Goal: Task Accomplishment & Management: Manage account settings

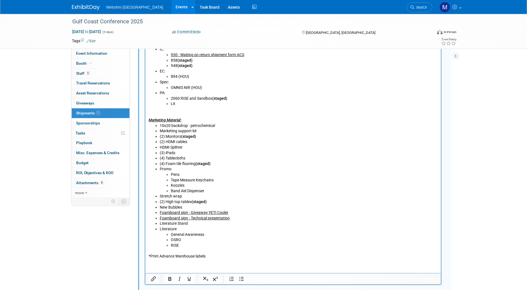
scroll to position [292, 0]
drag, startPoint x: 213, startPoint y: 202, endPoint x: 192, endPoint y: 204, distance: 21.0
click at [192, 204] on li "(2) High top tables (staged)" at bounding box center [298, 202] width 278 height 6
copy b "(staged)"
click at [229, 126] on li "10x20 backdrop - petrochemical" at bounding box center [298, 126] width 278 height 6
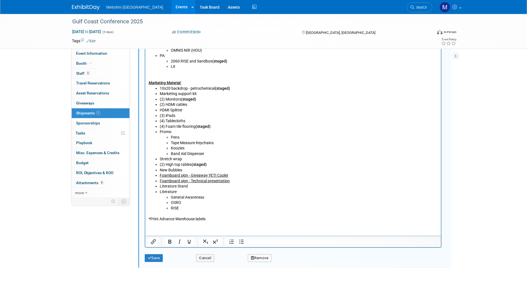
scroll to position [329, 0]
click at [159, 259] on button "Save" at bounding box center [154, 258] width 18 height 8
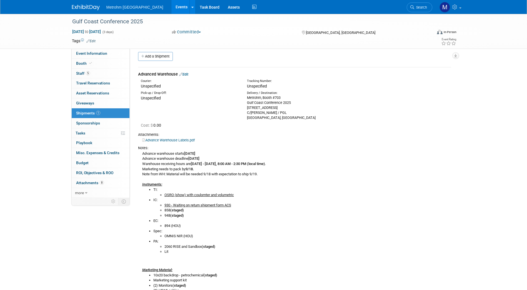
scroll to position [3, 0]
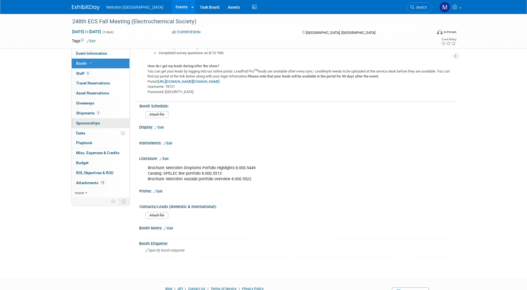
scroll to position [280, 0]
click at [108, 115] on link "3 Shipments 3" at bounding box center [101, 113] width 58 height 10
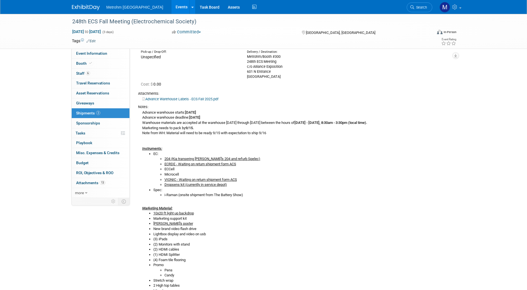
scroll to position [0, 0]
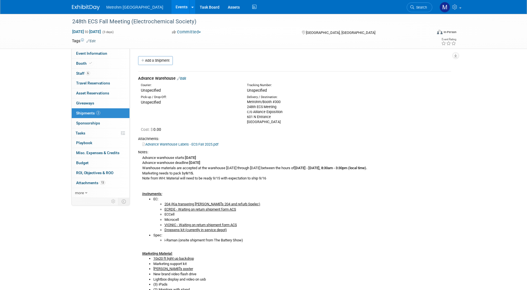
click at [186, 79] on link "Edit" at bounding box center [181, 78] width 9 height 4
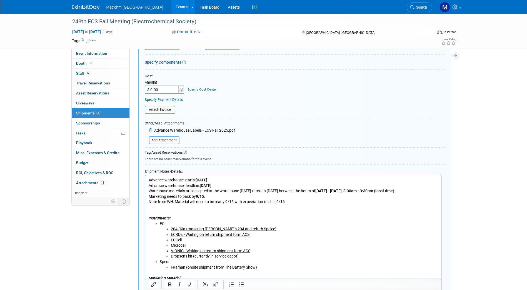
scroll to position [112, 0]
click at [190, 239] on li "ECCell" at bounding box center [304, 240] width 267 height 6
click at [193, 244] on li "Microcell" at bounding box center [304, 246] width 267 height 6
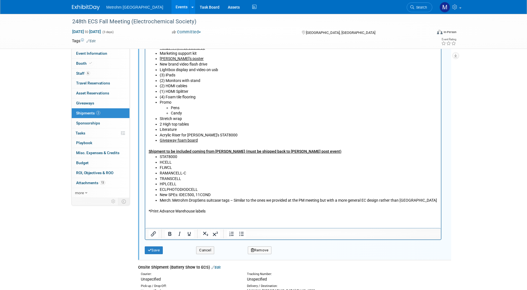
scroll to position [348, 0]
click at [151, 249] on button "Save" at bounding box center [154, 250] width 18 height 8
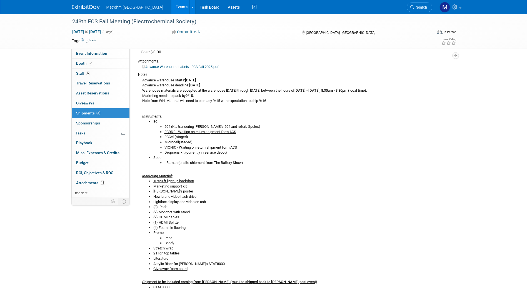
scroll to position [0, 0]
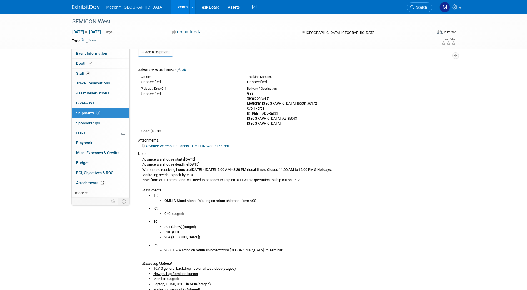
click at [182, 71] on link "Edit" at bounding box center [181, 70] width 9 height 4
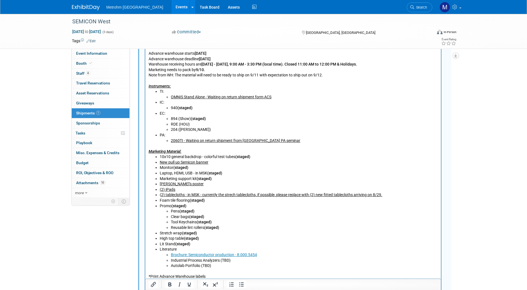
scroll to position [258, 0]
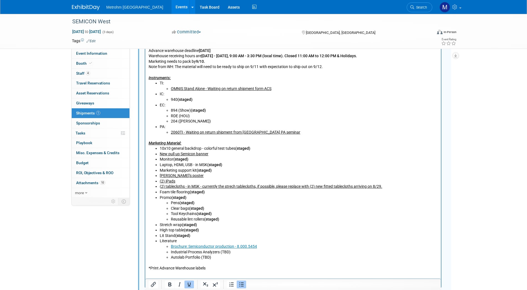
click at [192, 179] on li "(2) iPads" at bounding box center [298, 182] width 278 height 6
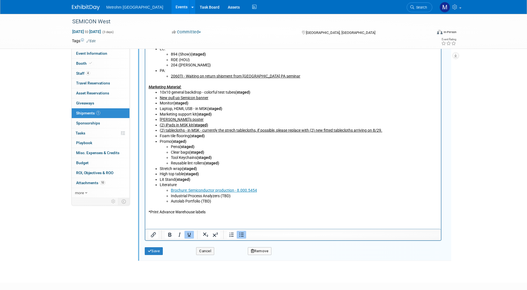
scroll to position [315, 0]
click at [154, 248] on button "Save" at bounding box center [154, 250] width 18 height 8
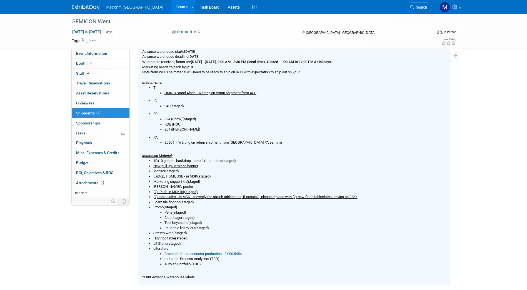
scroll to position [172, 0]
